Goal: Navigation & Orientation: Find specific page/section

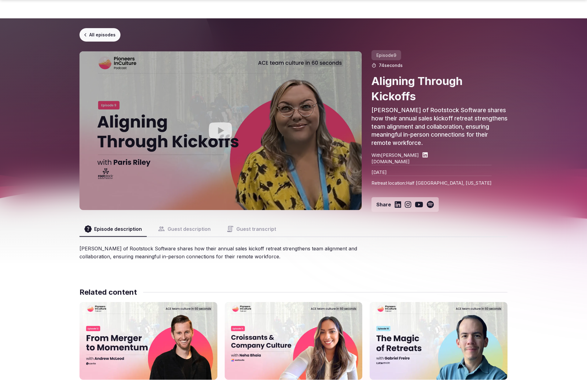
scroll to position [436, 0]
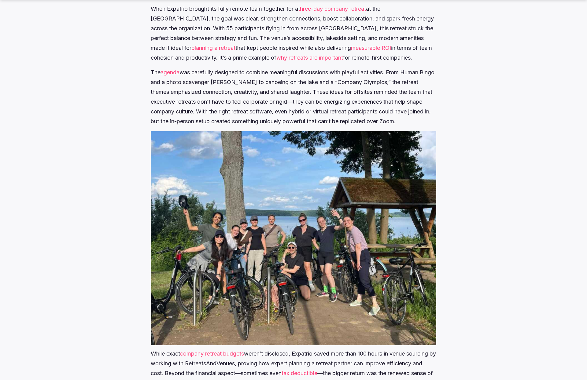
scroll to position [595, 0]
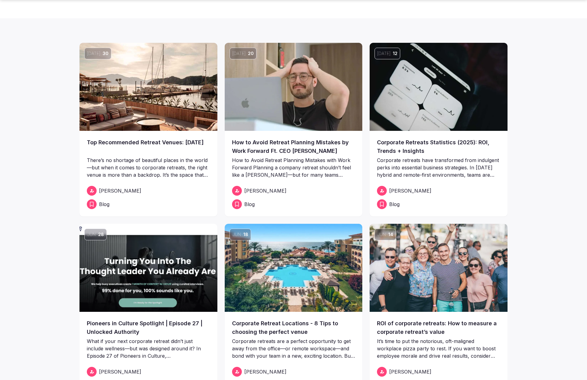
scroll to position [278, 0]
